Goal: Transaction & Acquisition: Purchase product/service

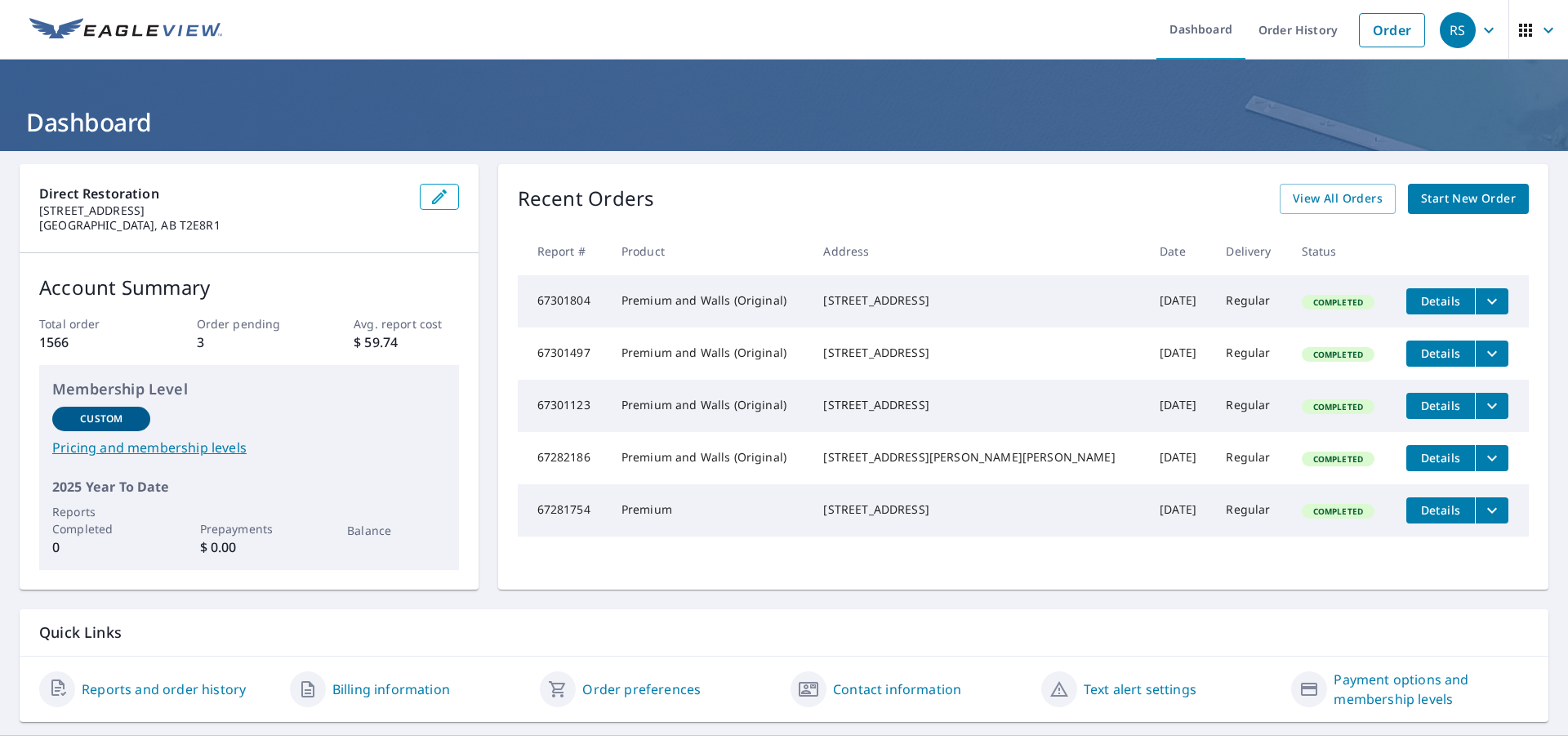
click at [1423, 199] on span "Start New Order" at bounding box center [1469, 198] width 95 height 21
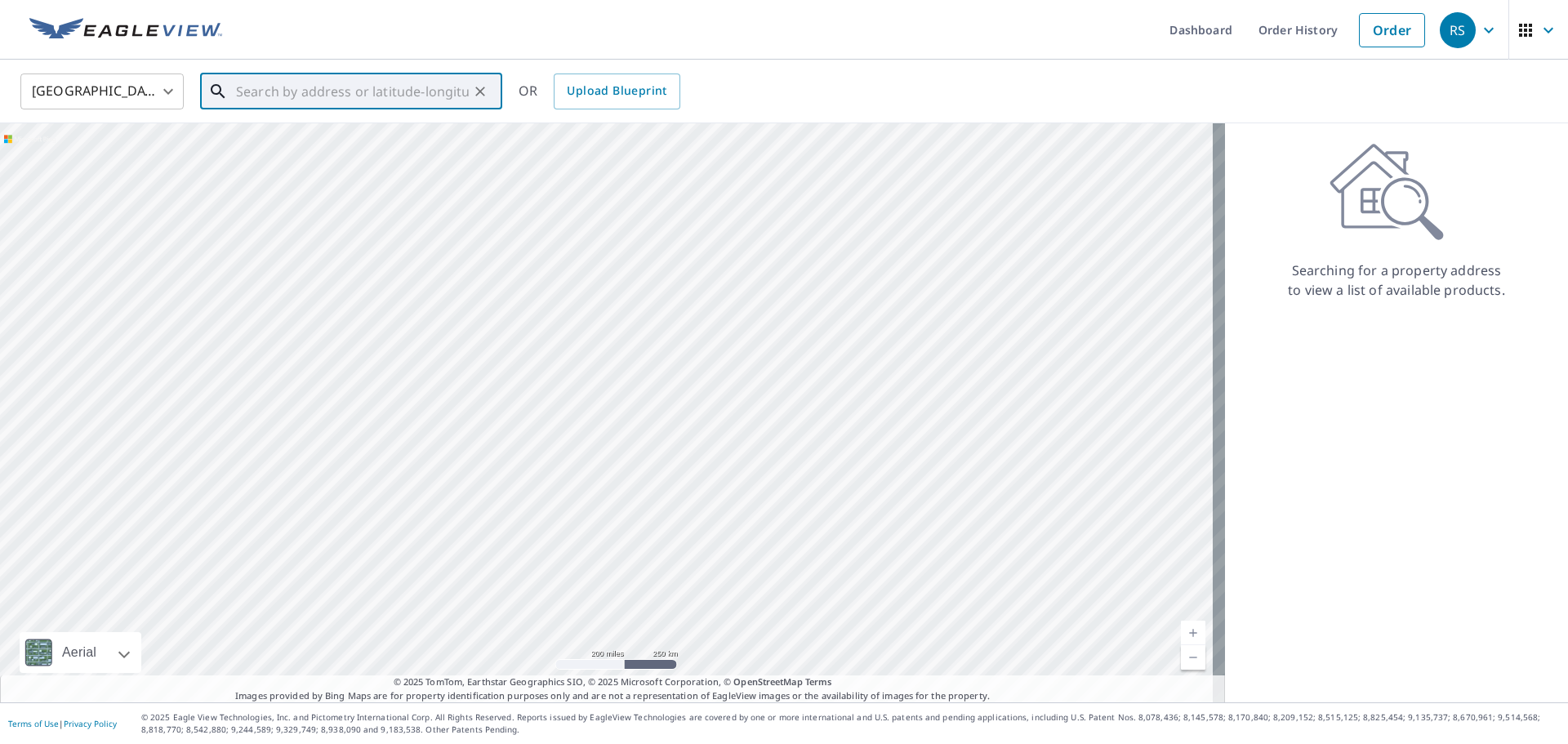
click at [328, 90] on input "text" at bounding box center [352, 91] width 232 height 46
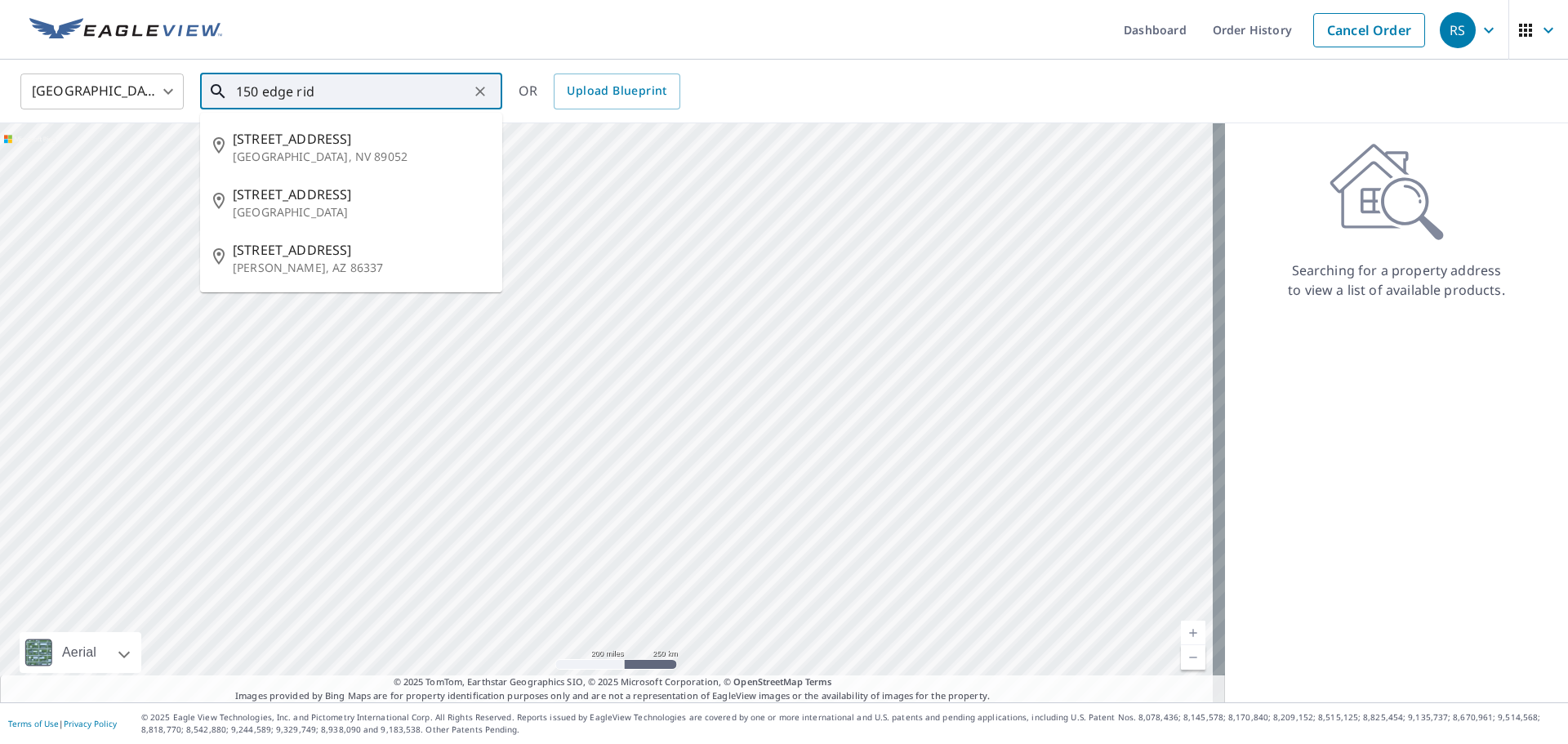
type input "150 edge rid"
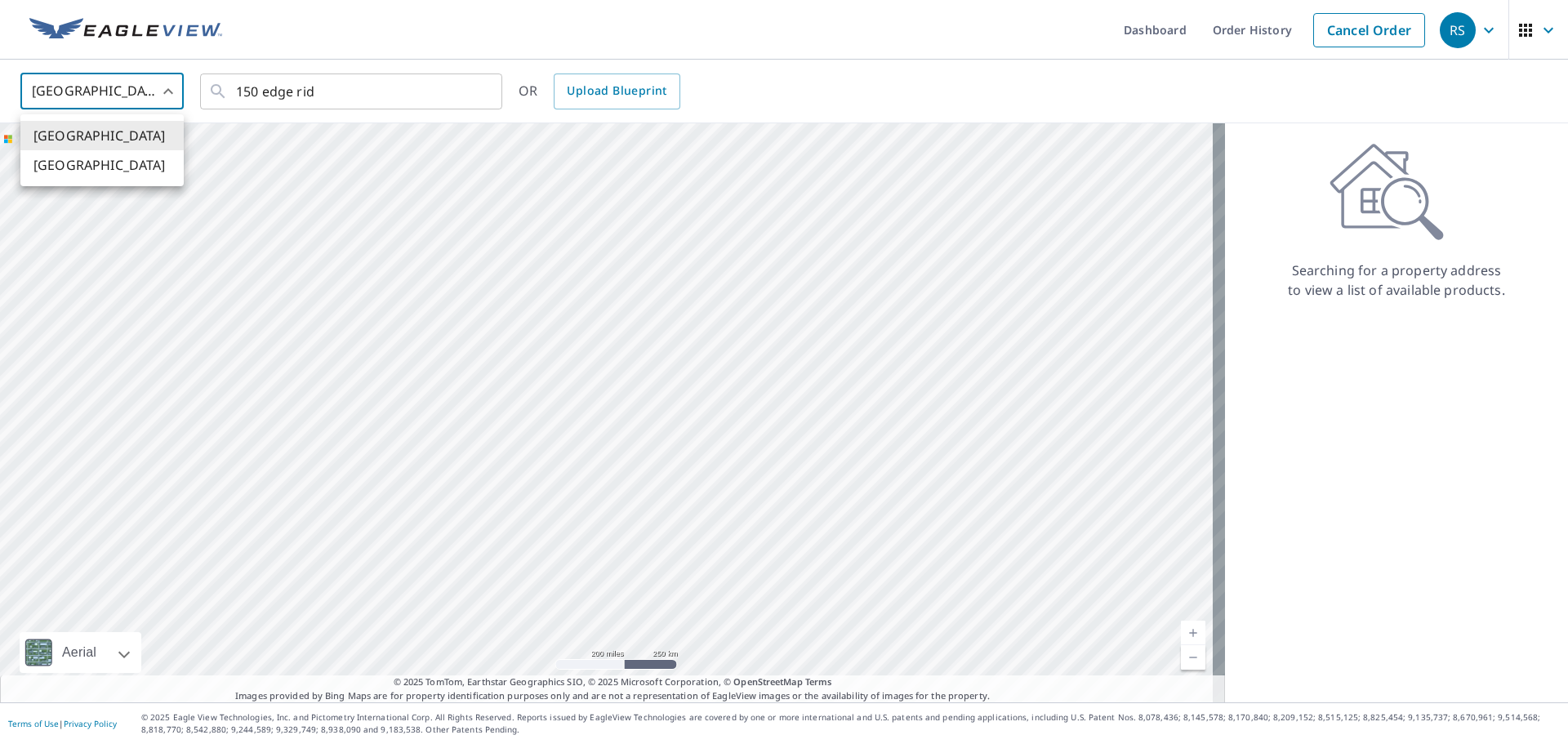
click at [118, 83] on body "RS RS Dashboard Order History Cancel Order RS [GEOGRAPHIC_DATA] [GEOGRAPHIC_DAT…" at bounding box center [784, 372] width 1568 height 744
click at [77, 167] on li "[GEOGRAPHIC_DATA]" at bounding box center [102, 164] width 163 height 30
type input "CA"
click at [350, 94] on input "text" at bounding box center [352, 91] width 232 height 46
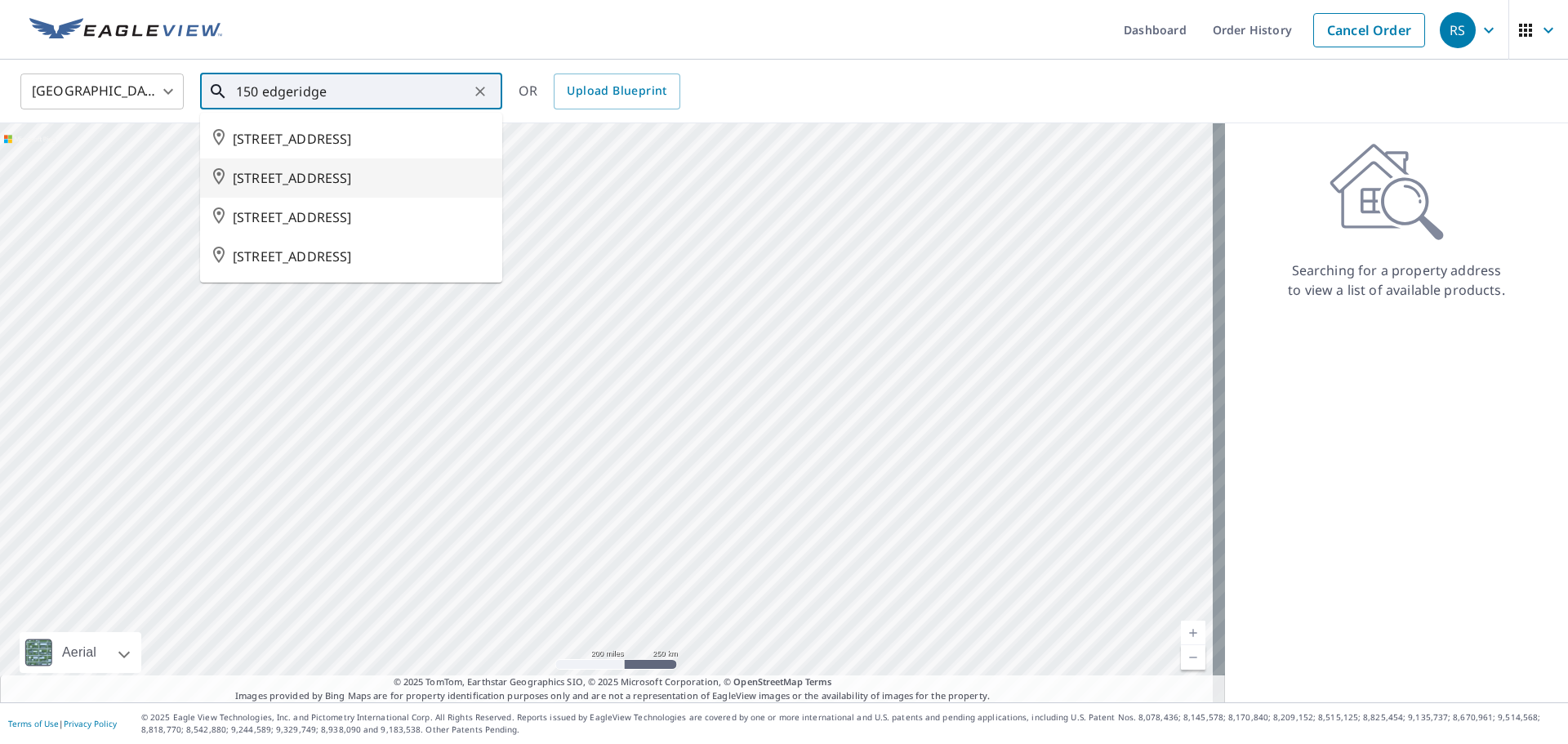
click at [256, 188] on span "[STREET_ADDRESS]" at bounding box center [361, 178] width 257 height 20
type input "[STREET_ADDRESS]"
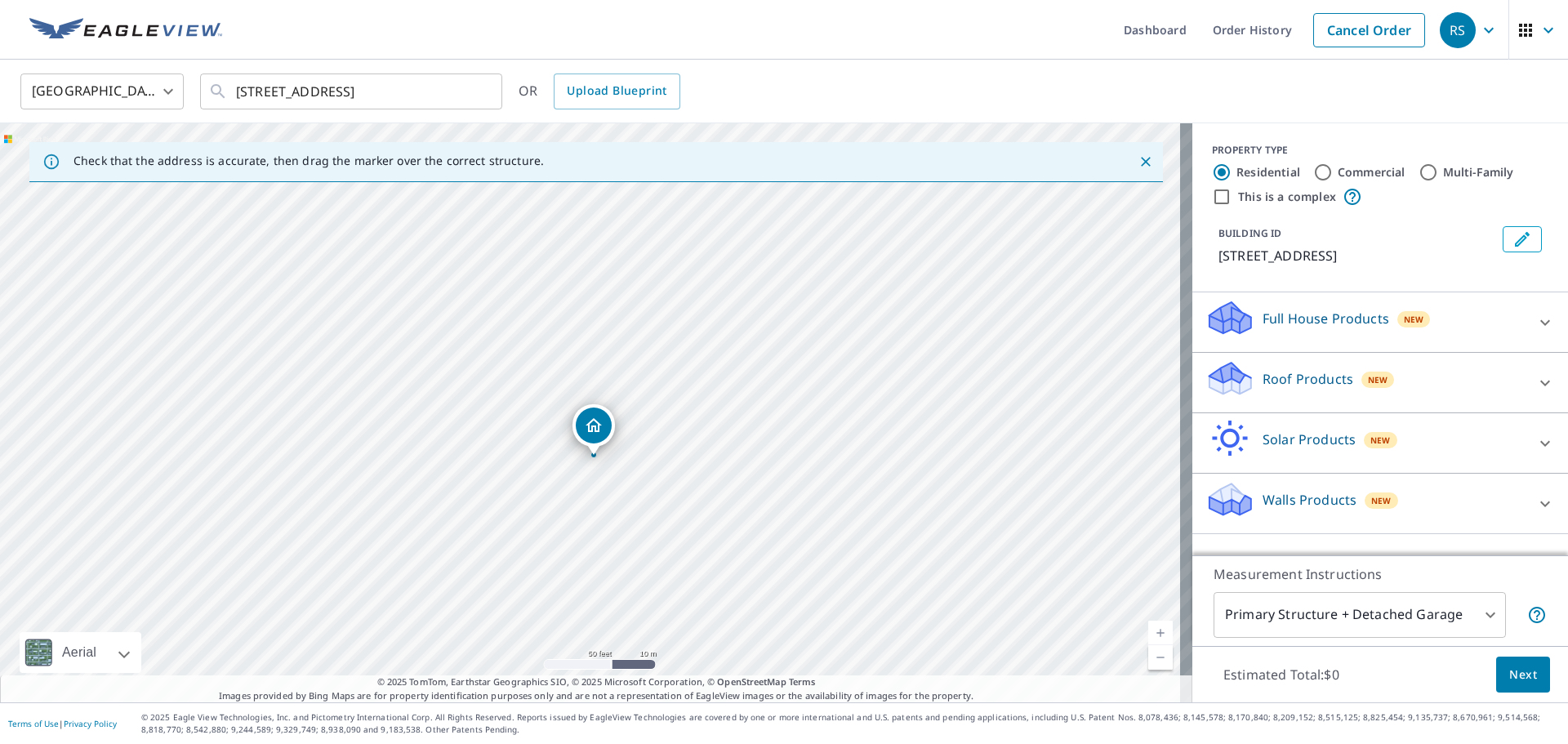
drag, startPoint x: 554, startPoint y: 430, endPoint x: 532, endPoint y: 263, distance: 168.4
click at [532, 263] on div "[STREET_ADDRESS]" at bounding box center [596, 412] width 1193 height 579
click at [482, 92] on icon "Clear" at bounding box center [480, 91] width 10 height 10
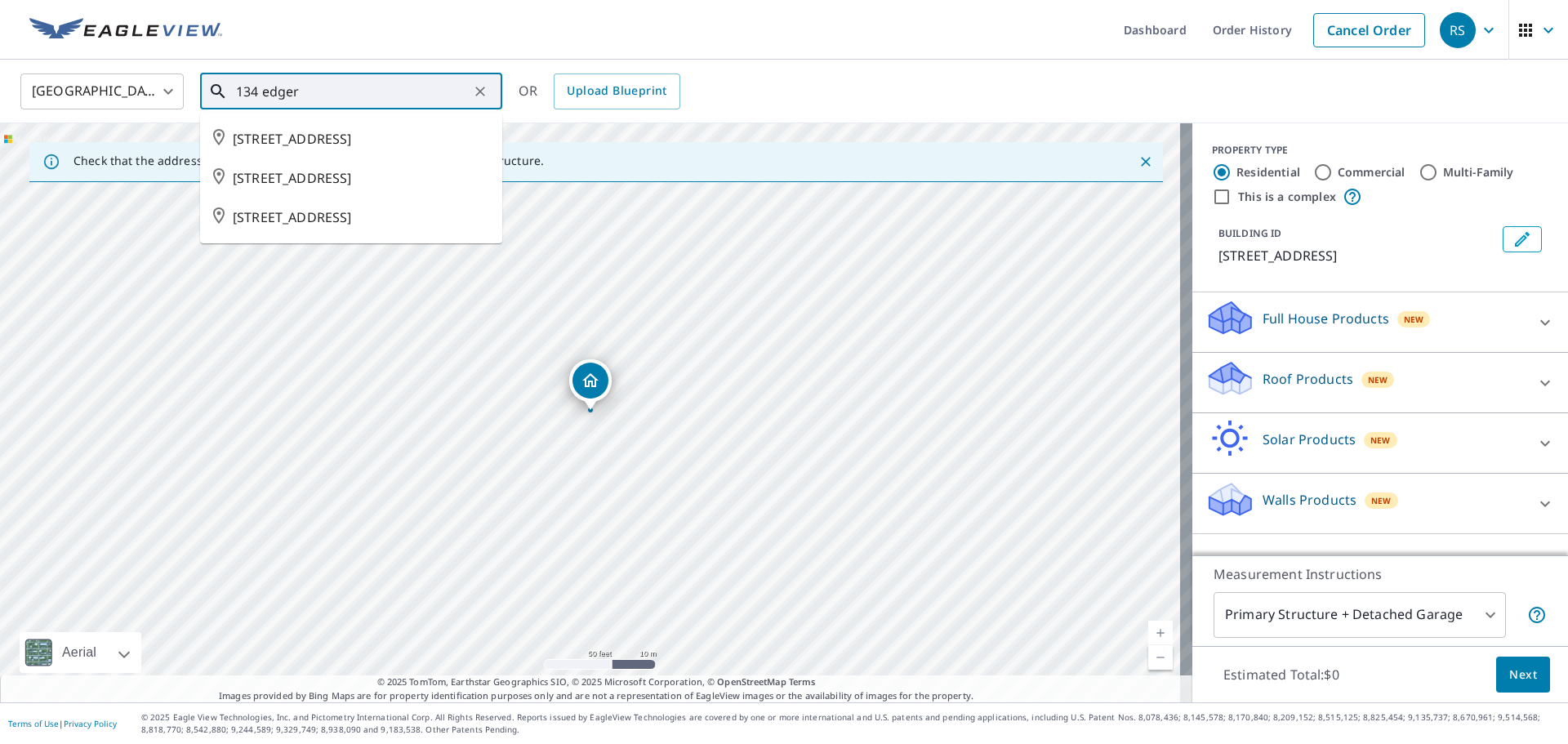
type input "134 edger"
click at [1378, 614] on body "RS RS Dashboard Order History Cancel Order RS Canada [GEOGRAPHIC_DATA] ​ 134 ed…" at bounding box center [784, 372] width 1568 height 744
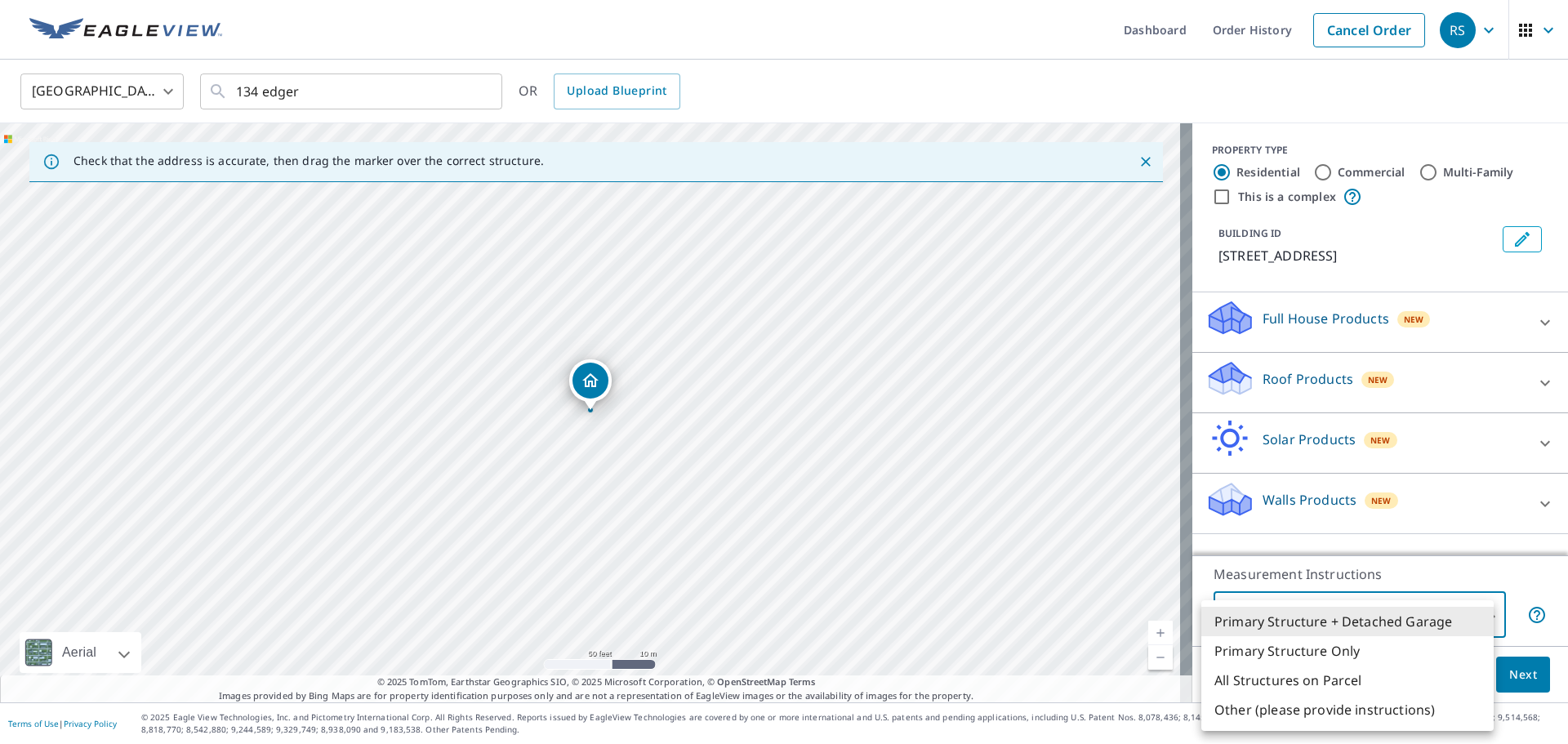
click at [1325, 653] on li "Primary Structure Only" at bounding box center [1348, 651] width 293 height 30
type input "2"
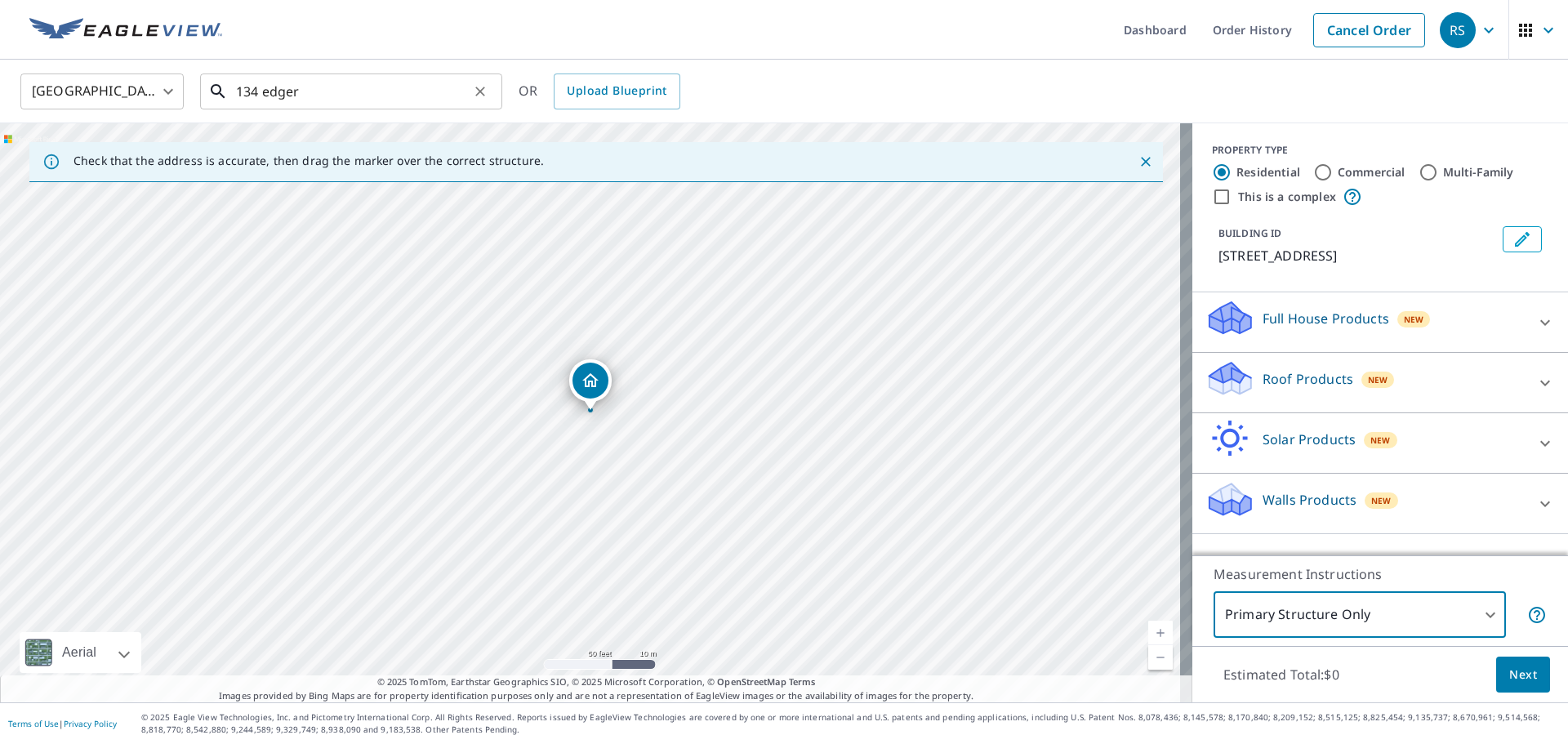
click at [363, 88] on input "134 edger" at bounding box center [352, 91] width 232 height 46
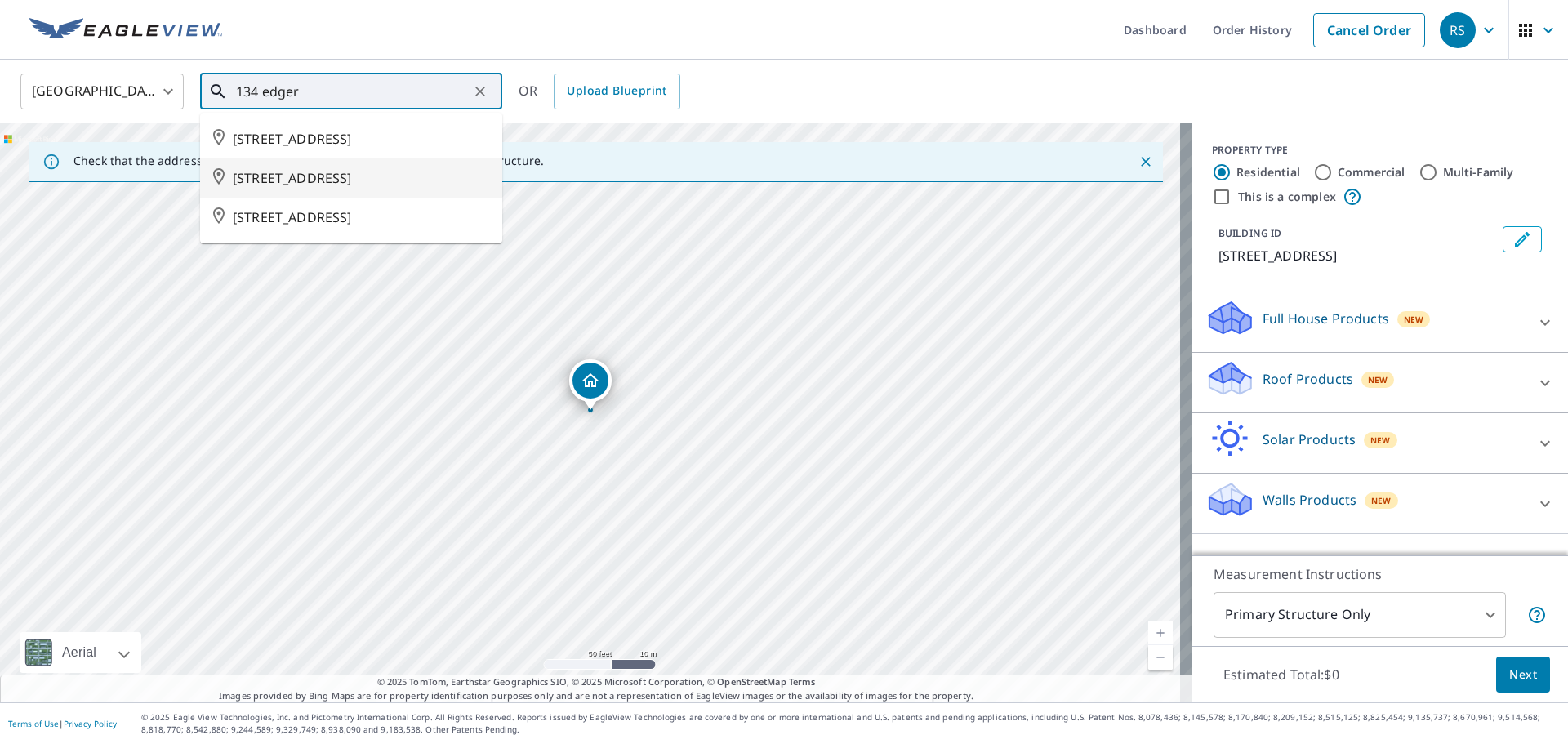
click at [366, 188] on span "[STREET_ADDRESS]" at bounding box center [361, 178] width 257 height 20
type input "[STREET_ADDRESS]"
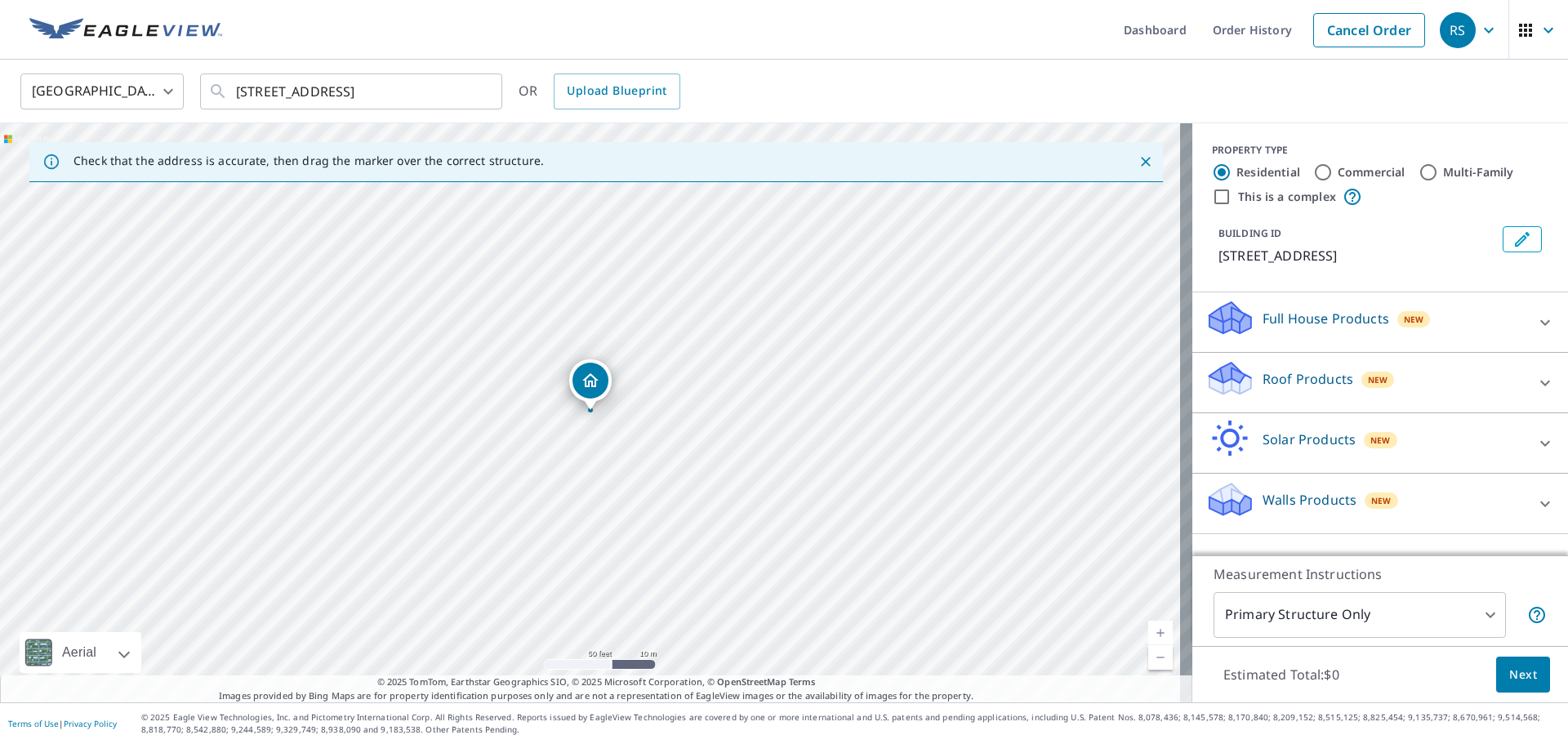
click at [1286, 389] on p "Roof Products" at bounding box center [1308, 379] width 91 height 20
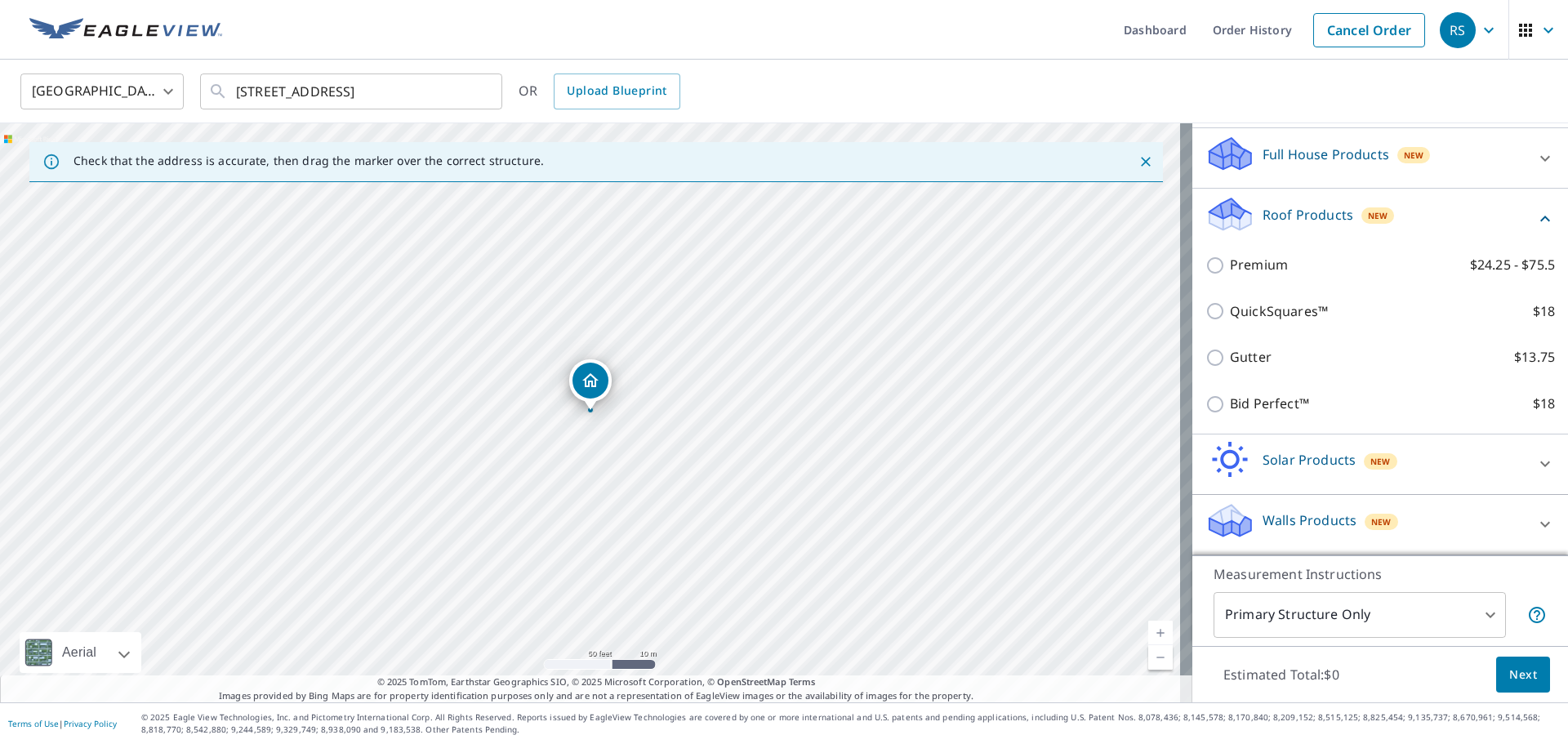
scroll to position [184, 0]
click at [1020, 77] on div "[GEOGRAPHIC_DATA] [GEOGRAPHIC_DATA] ​ [STREET_ADDRESS] ​ OR Upload Blueprint" at bounding box center [778, 91] width 1541 height 39
click at [1510, 685] on button "Next" at bounding box center [1523, 675] width 54 height 37
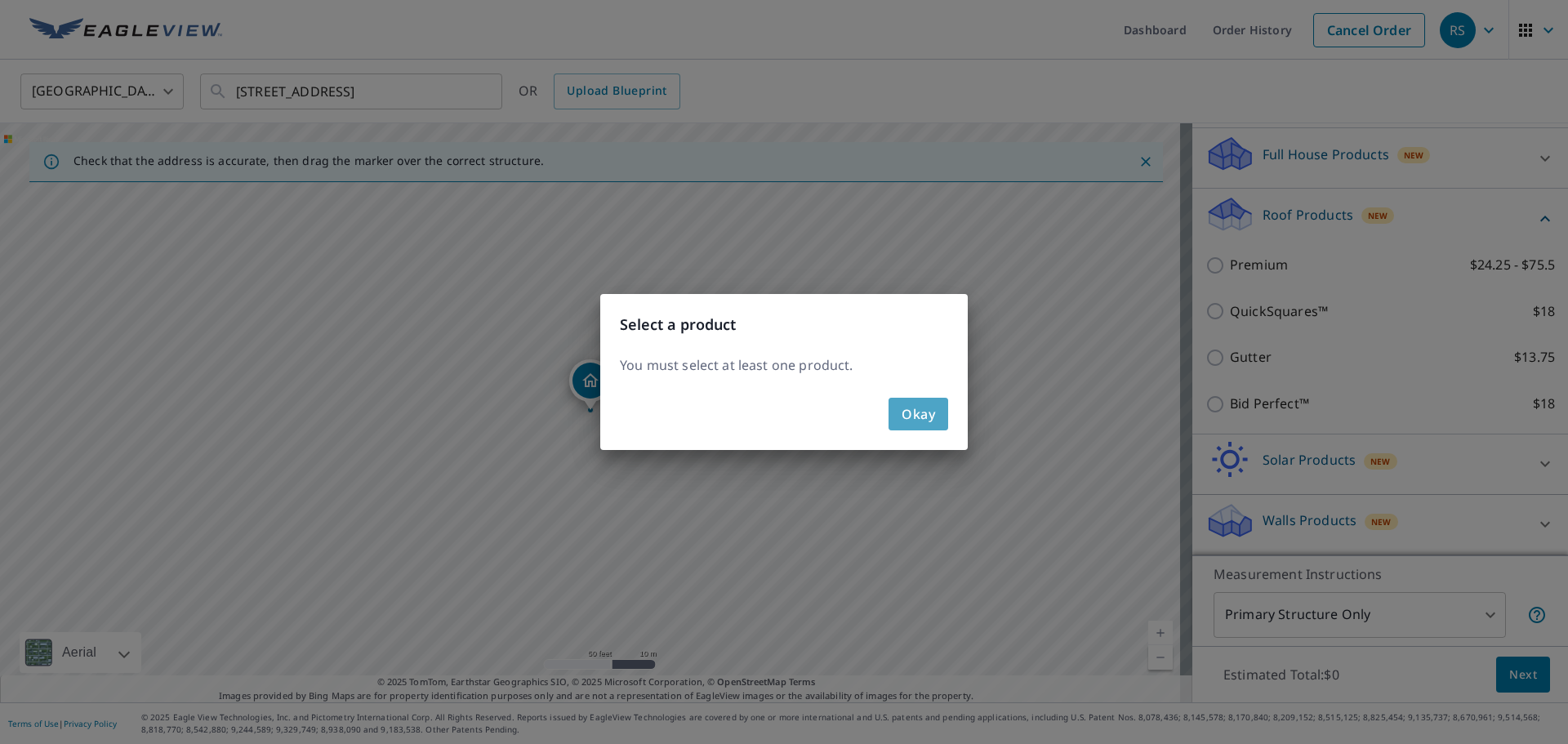
click at [925, 412] on span "Okay" at bounding box center [918, 414] width 33 height 22
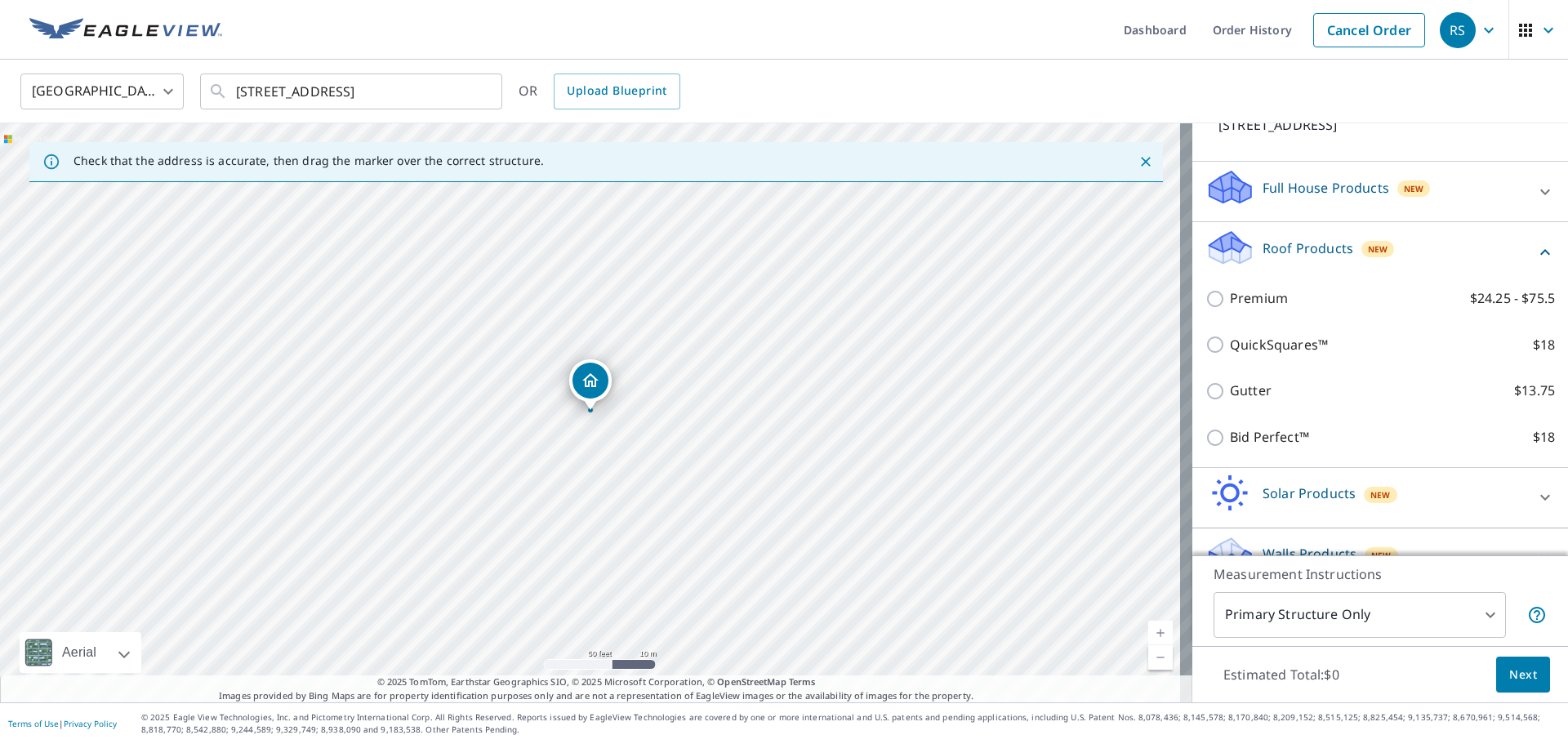
scroll to position [102, 0]
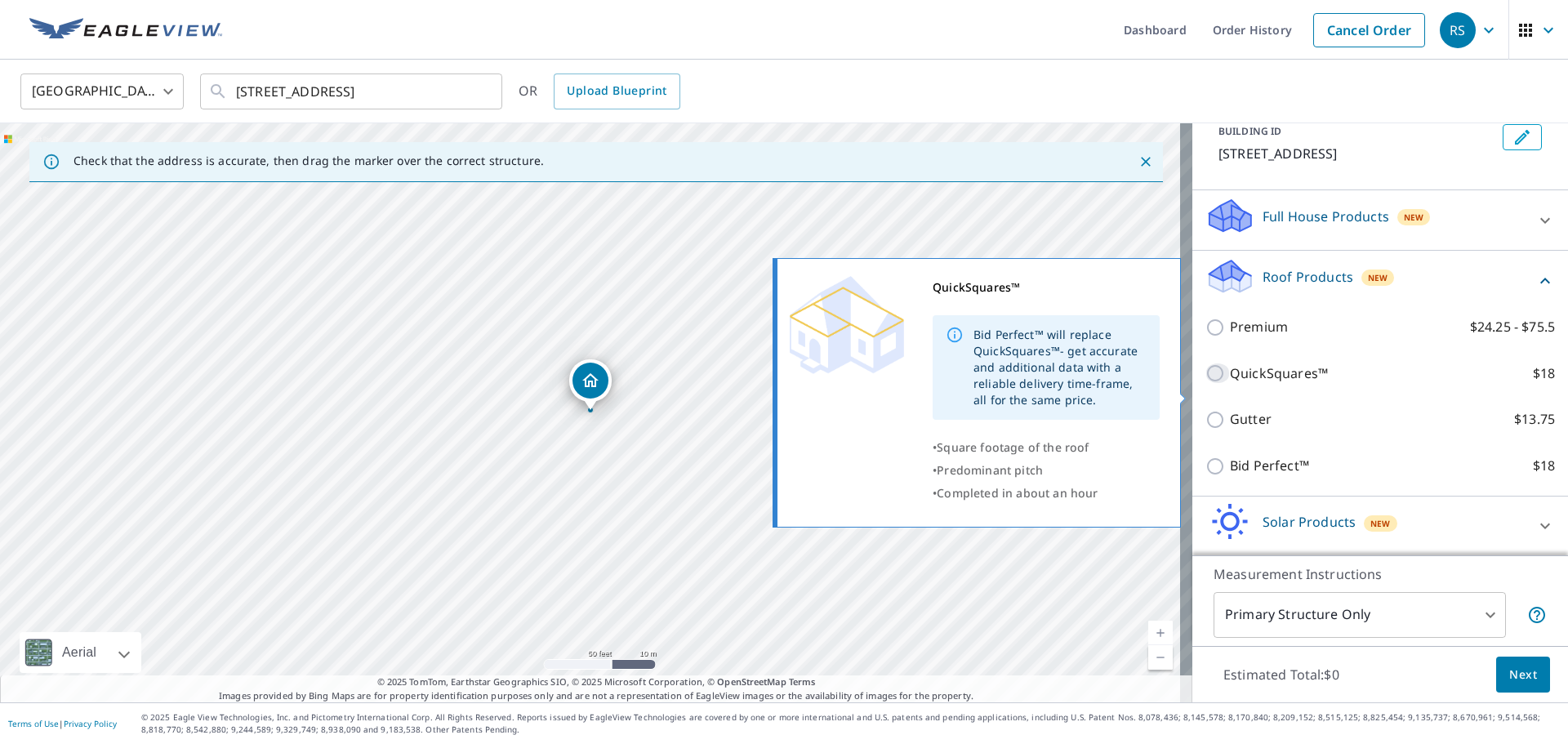
click at [1208, 383] on input "QuickSquares™ $18" at bounding box center [1217, 373] width 24 height 20
checkbox input "true"
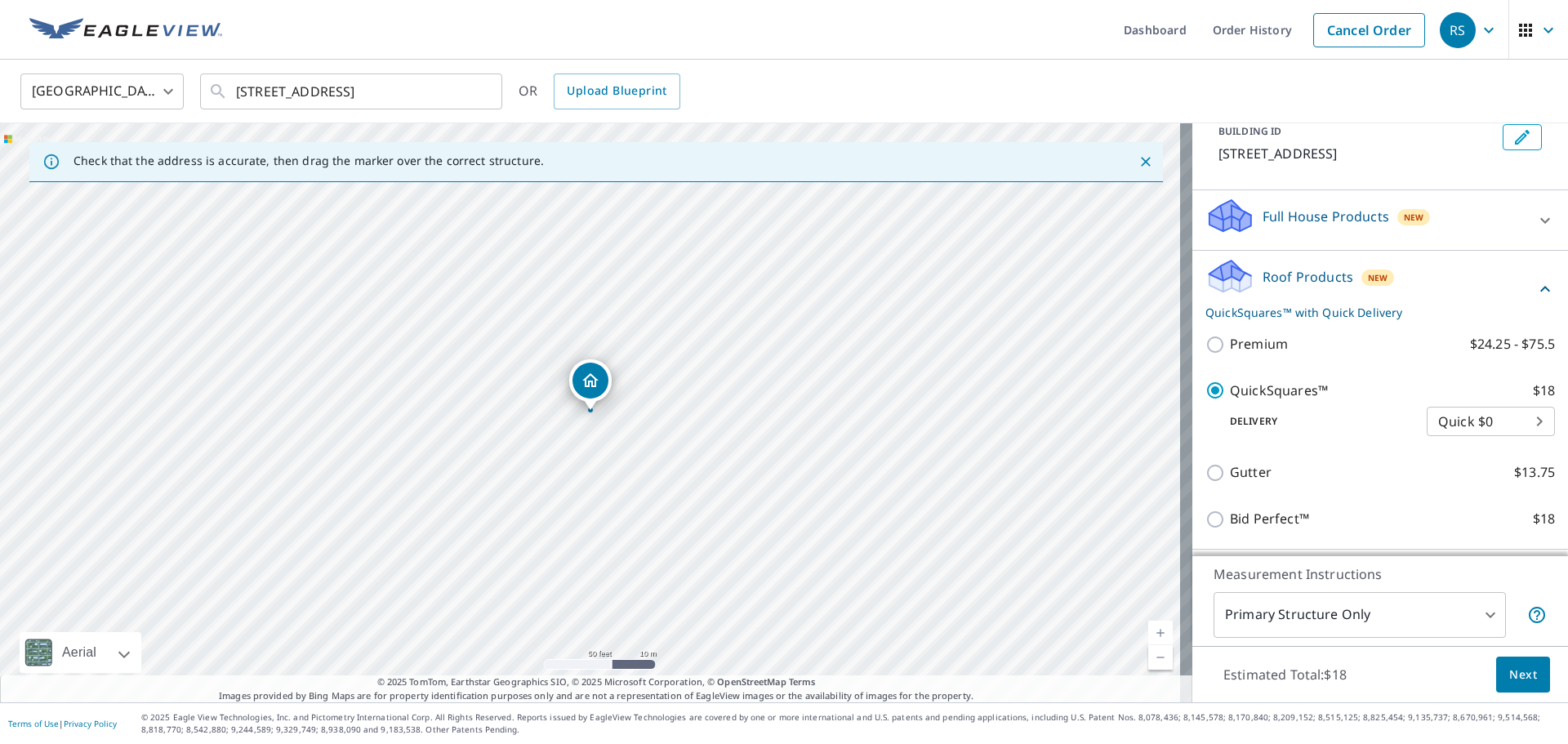
click at [1468, 468] on div "Gutter $13.75" at bounding box center [1380, 473] width 350 height 47
click at [1458, 447] on body "RS RS Dashboard Order History Cancel Order RS Canada [GEOGRAPHIC_DATA] ​ [STREE…" at bounding box center [784, 372] width 1568 height 744
click at [1458, 447] on li "Quick $0" at bounding box center [1467, 441] width 128 height 30
click at [1526, 676] on button "Next" at bounding box center [1523, 675] width 54 height 37
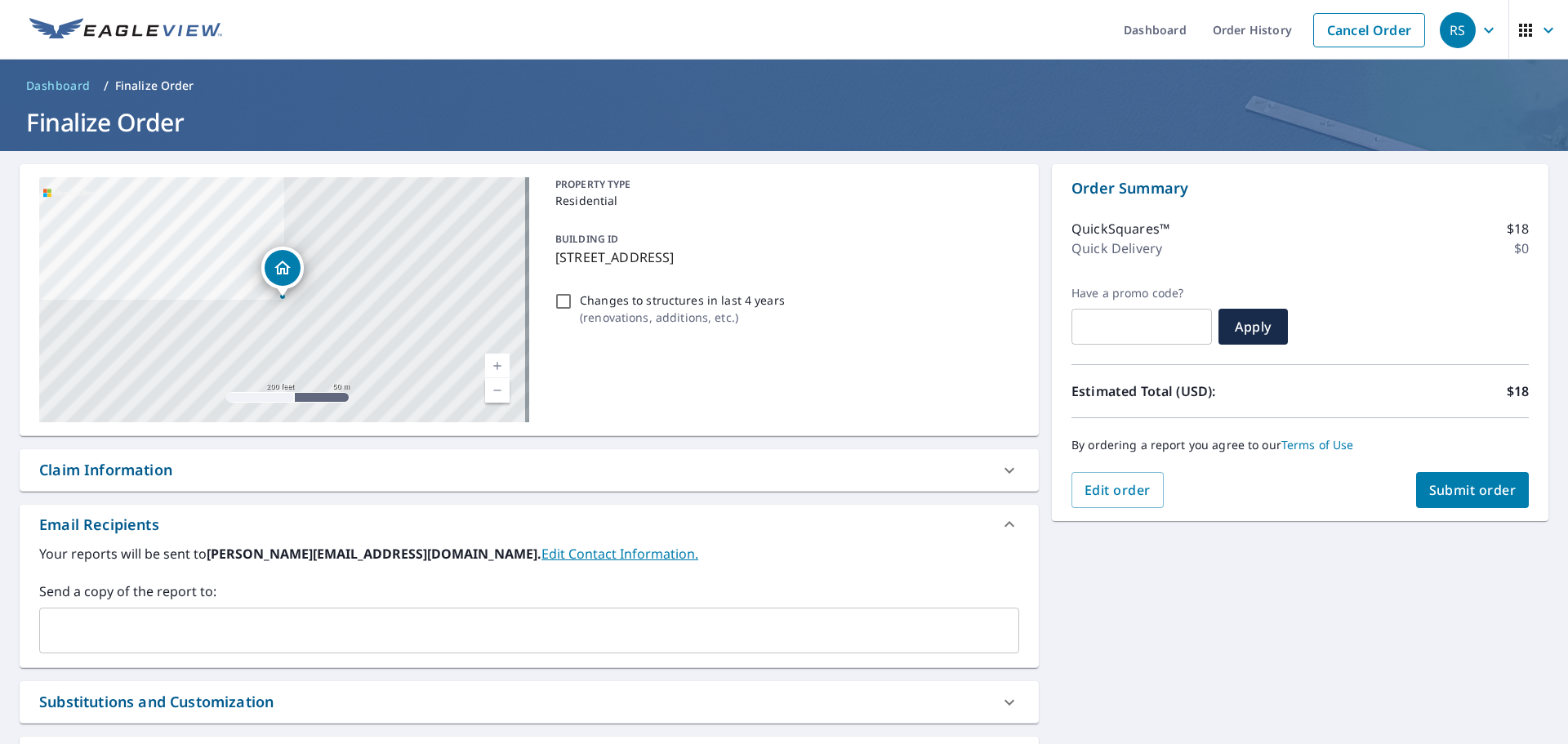
click at [111, 643] on input "text" at bounding box center [517, 630] width 941 height 31
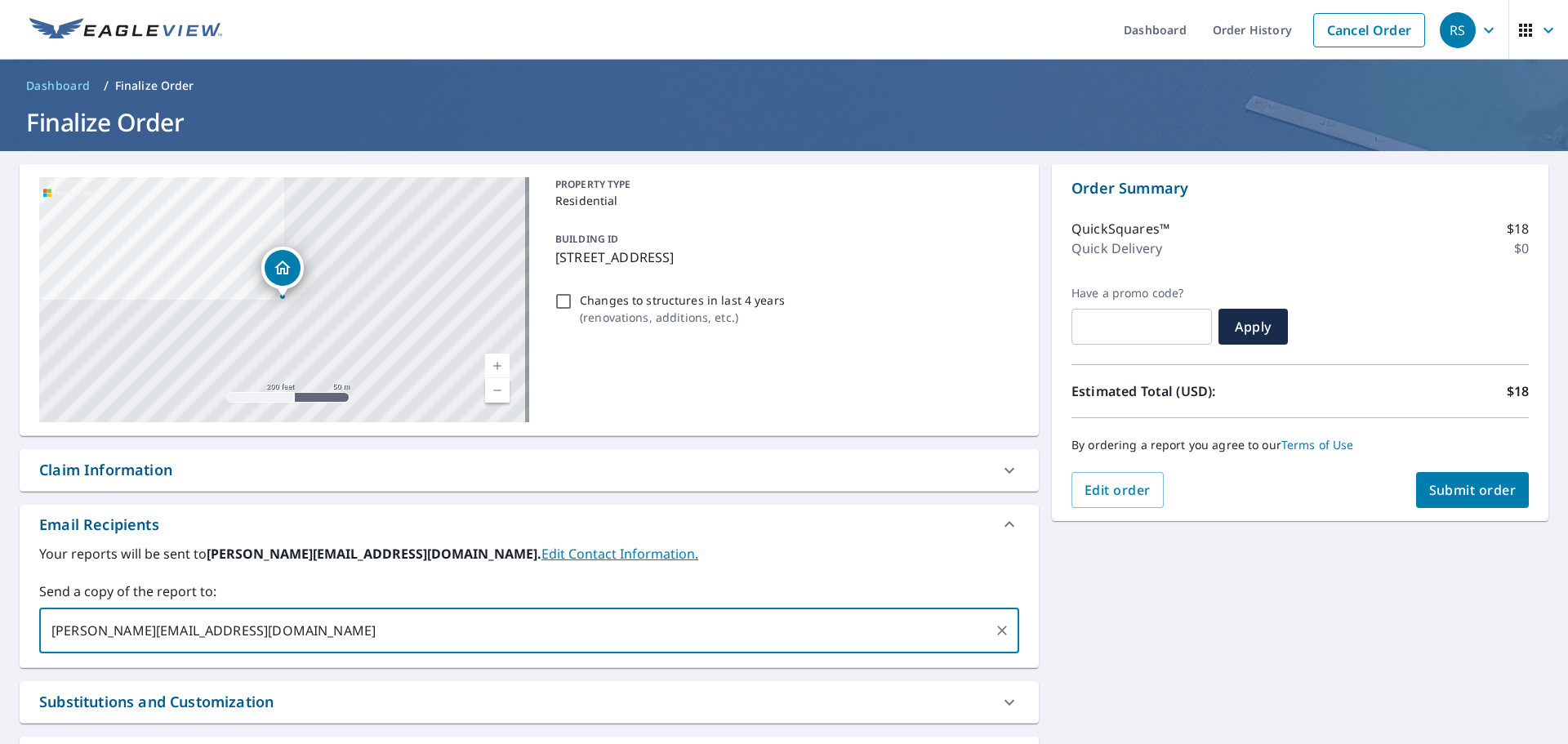
click at [64, 638] on input "[PERSON_NAME][EMAIL_ADDRESS][DOMAIN_NAME]" at bounding box center [517, 630] width 941 height 31
click at [65, 630] on input "[PERSON_NAME][EMAIL_ADDRESS][DOMAIN_NAME]" at bounding box center [517, 630] width 941 height 31
click at [98, 629] on input "[PERSON_NAME][EMAIL_ADDRESS][DOMAIN_NAME]" at bounding box center [517, 630] width 941 height 31
drag, startPoint x: 109, startPoint y: 634, endPoint x: 145, endPoint y: 634, distance: 36.0
click at [145, 634] on input "[PERSON_NAME][EMAIL_ADDRESS][DOMAIN_NAME]" at bounding box center [517, 630] width 941 height 31
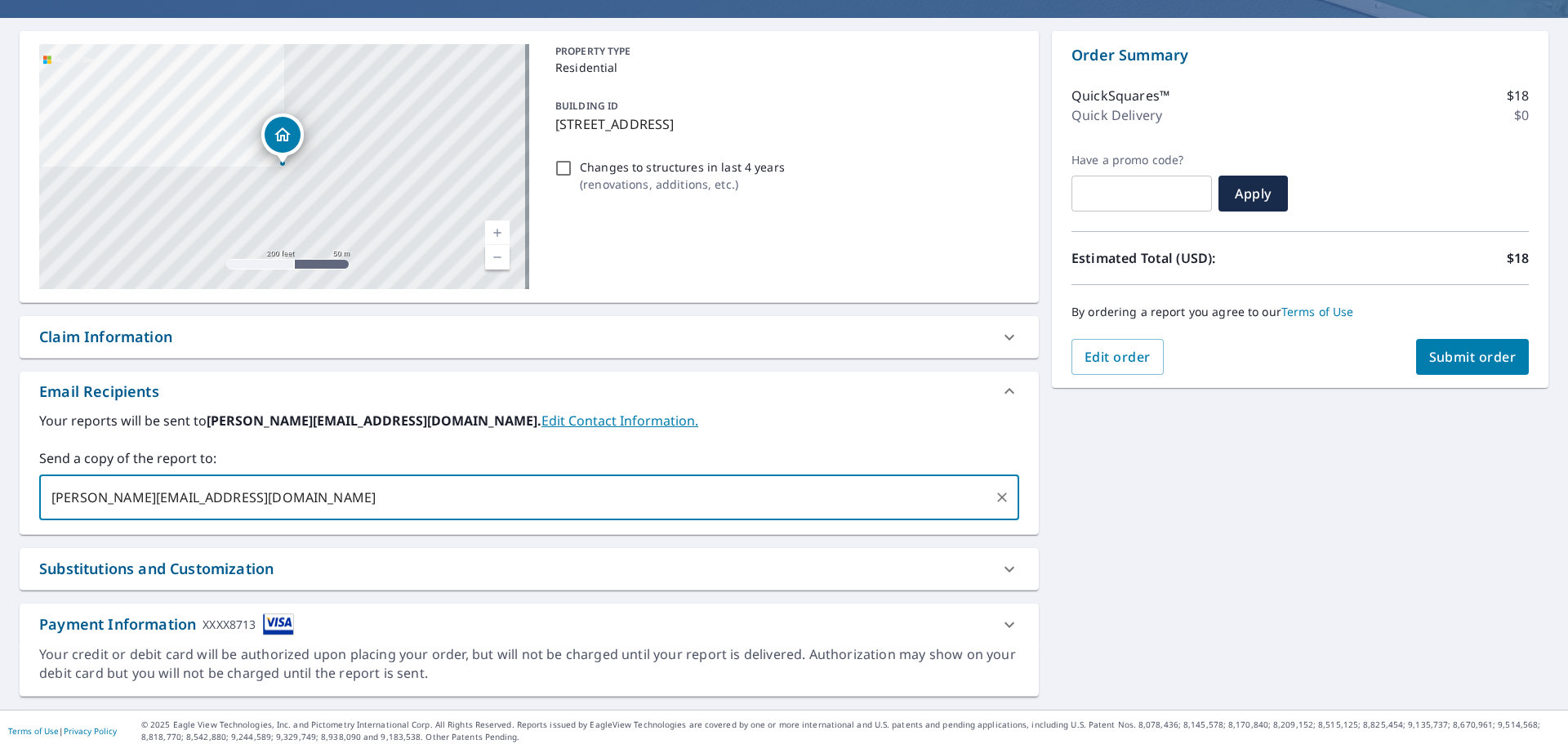
scroll to position [141, 0]
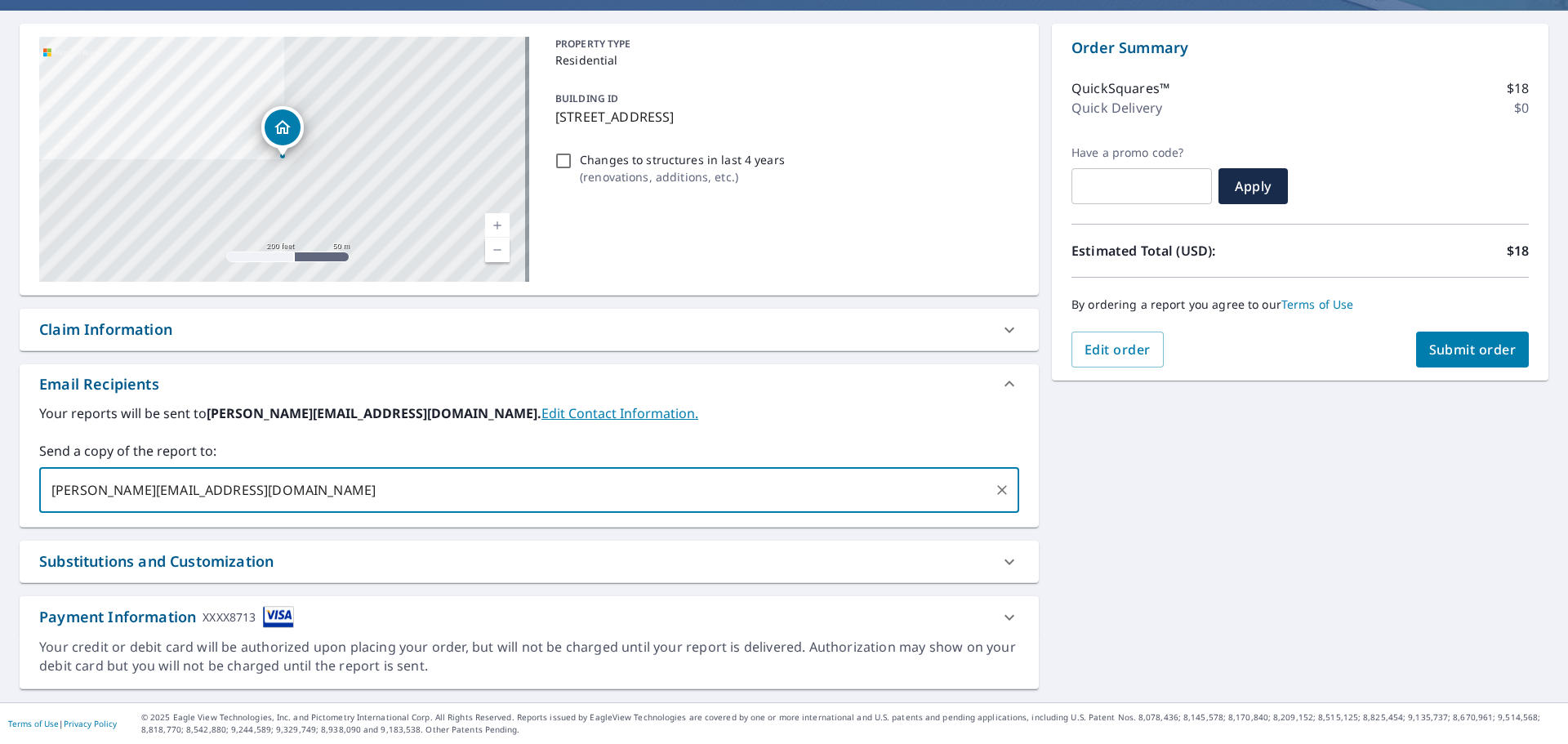
type input "[PERSON_NAME][EMAIL_ADDRESS][DOMAIN_NAME]"
click at [1430, 353] on span "Submit order" at bounding box center [1473, 350] width 87 height 18
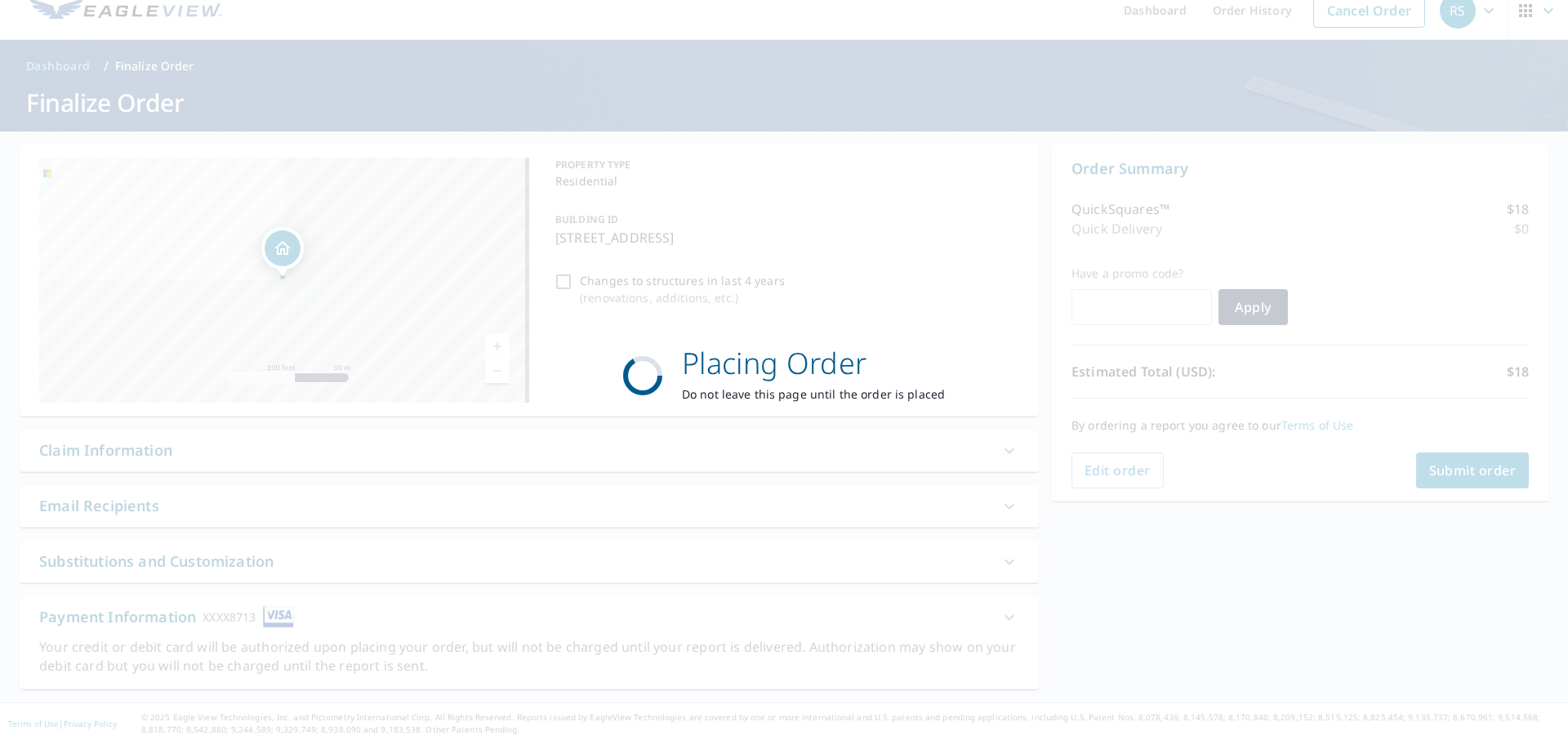
scroll to position [20, 0]
